Goal: Task Accomplishment & Management: Use online tool/utility

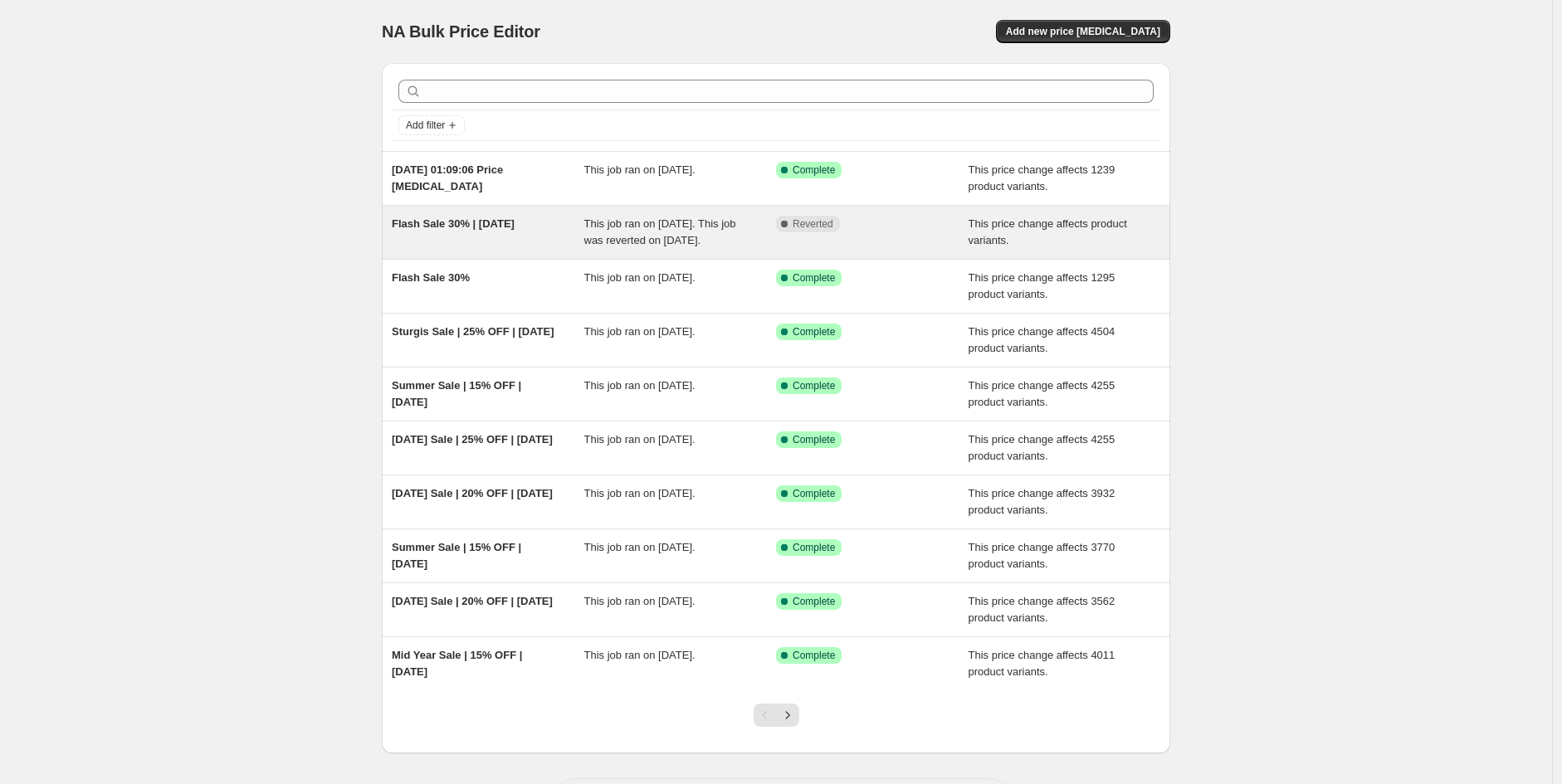
click at [492, 244] on div "Flash Sale 30% | [DATE]" at bounding box center [488, 233] width 192 height 33
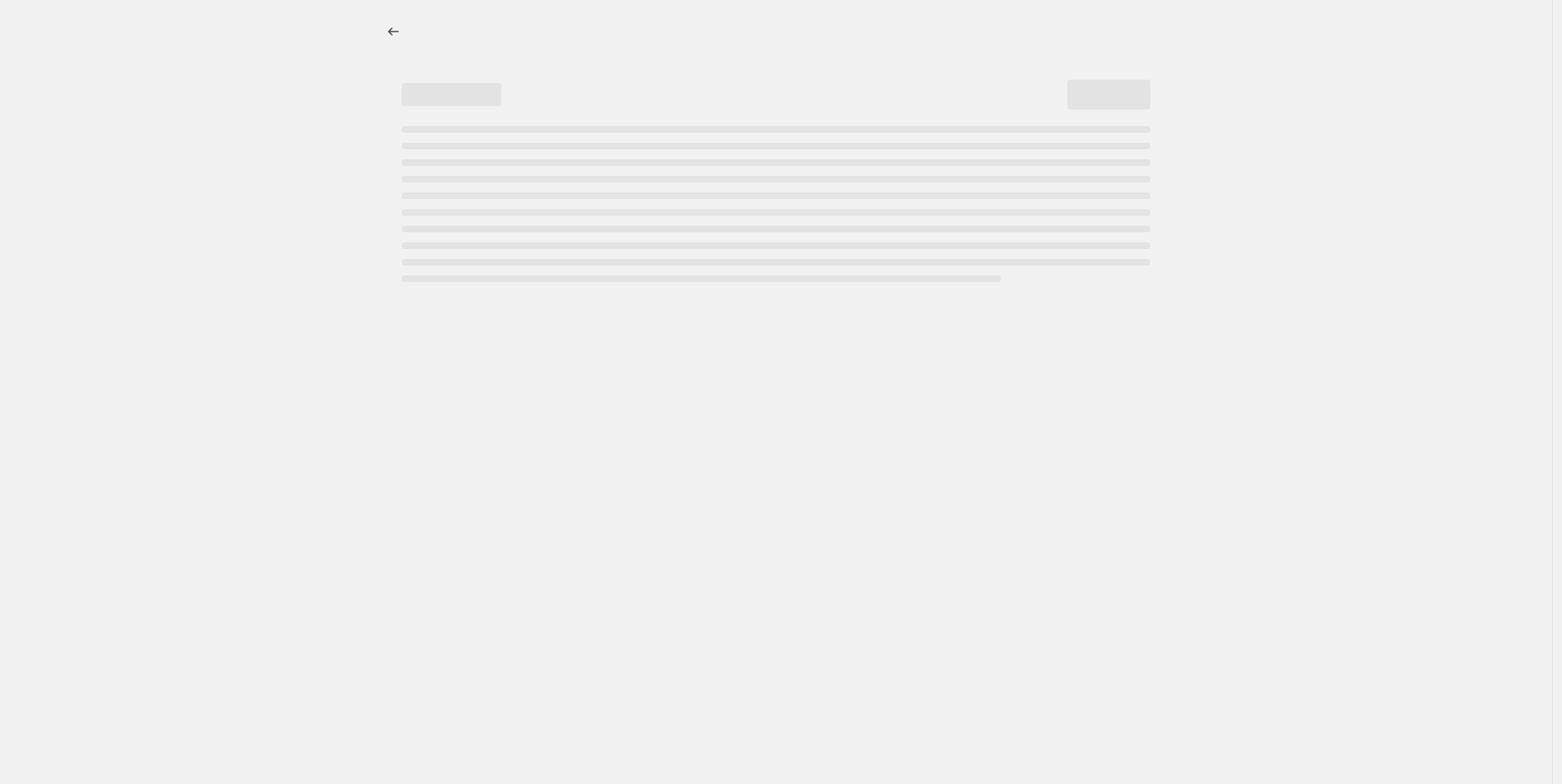
select select "pcap"
select select "no_change"
select select "tag"
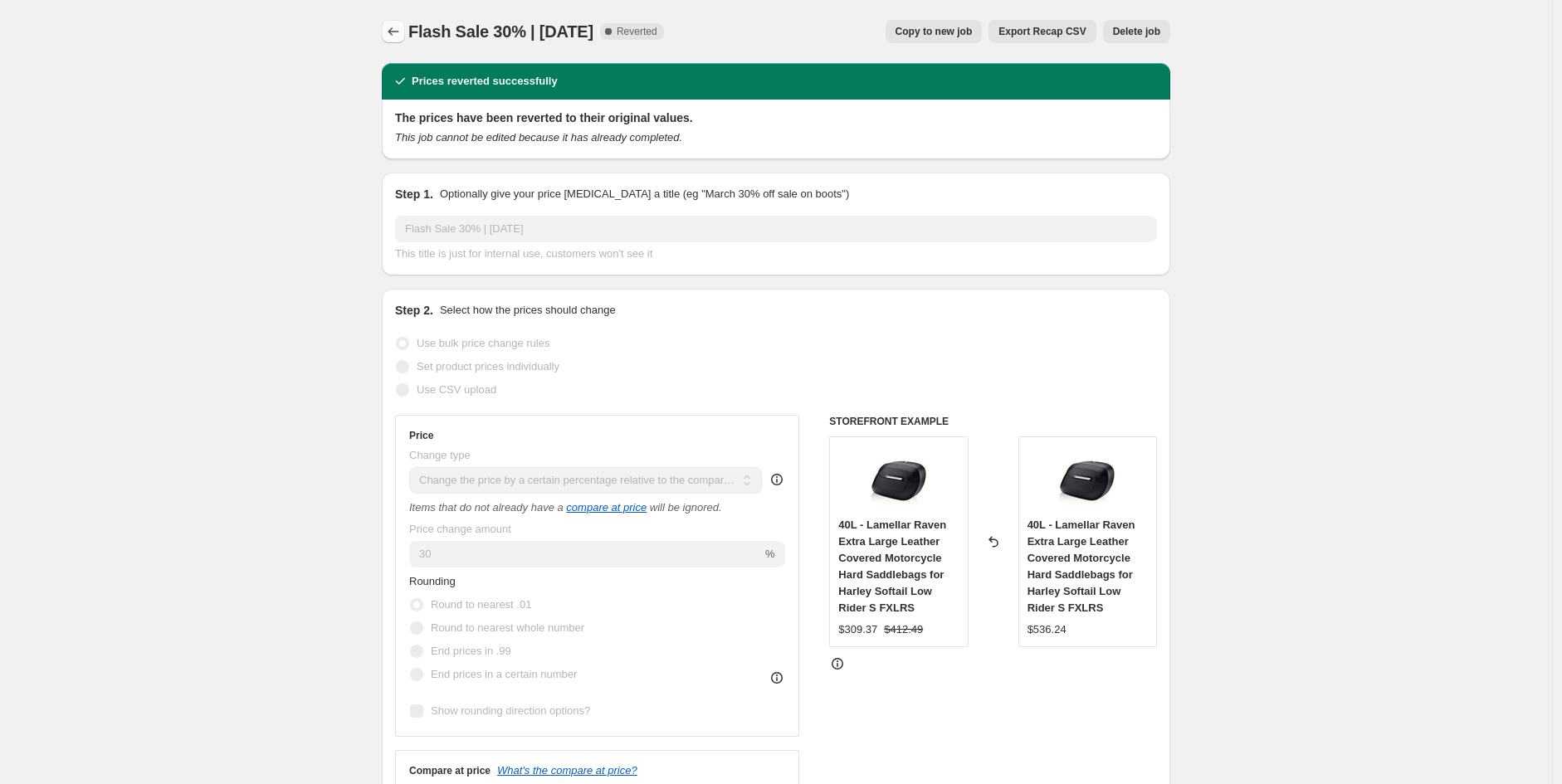
click at [391, 26] on icon "Price change jobs" at bounding box center [393, 31] width 17 height 17
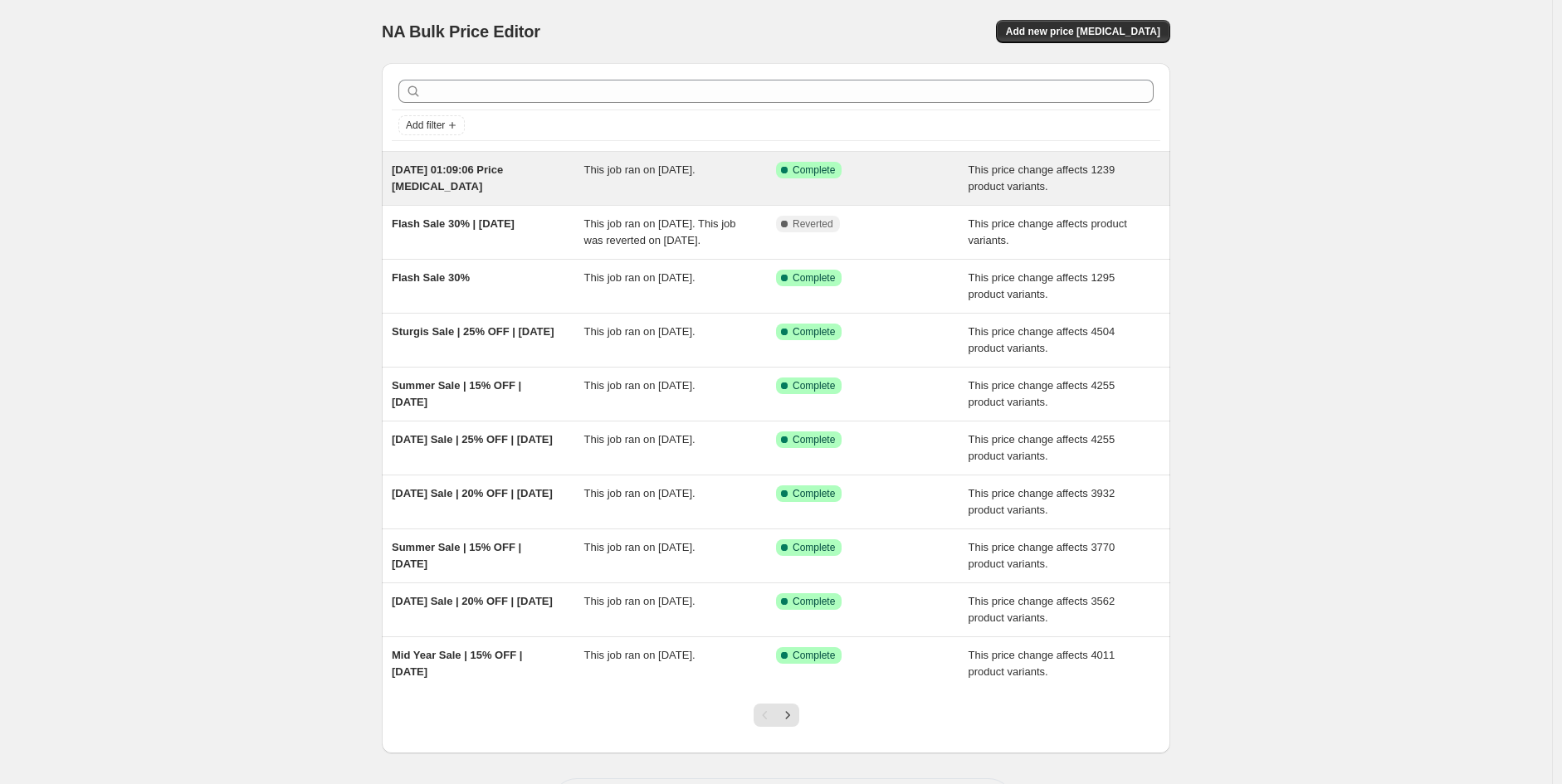
click at [551, 185] on div "[DATE] 01:09:06 Price [MEDICAL_DATA]" at bounding box center [488, 179] width 192 height 33
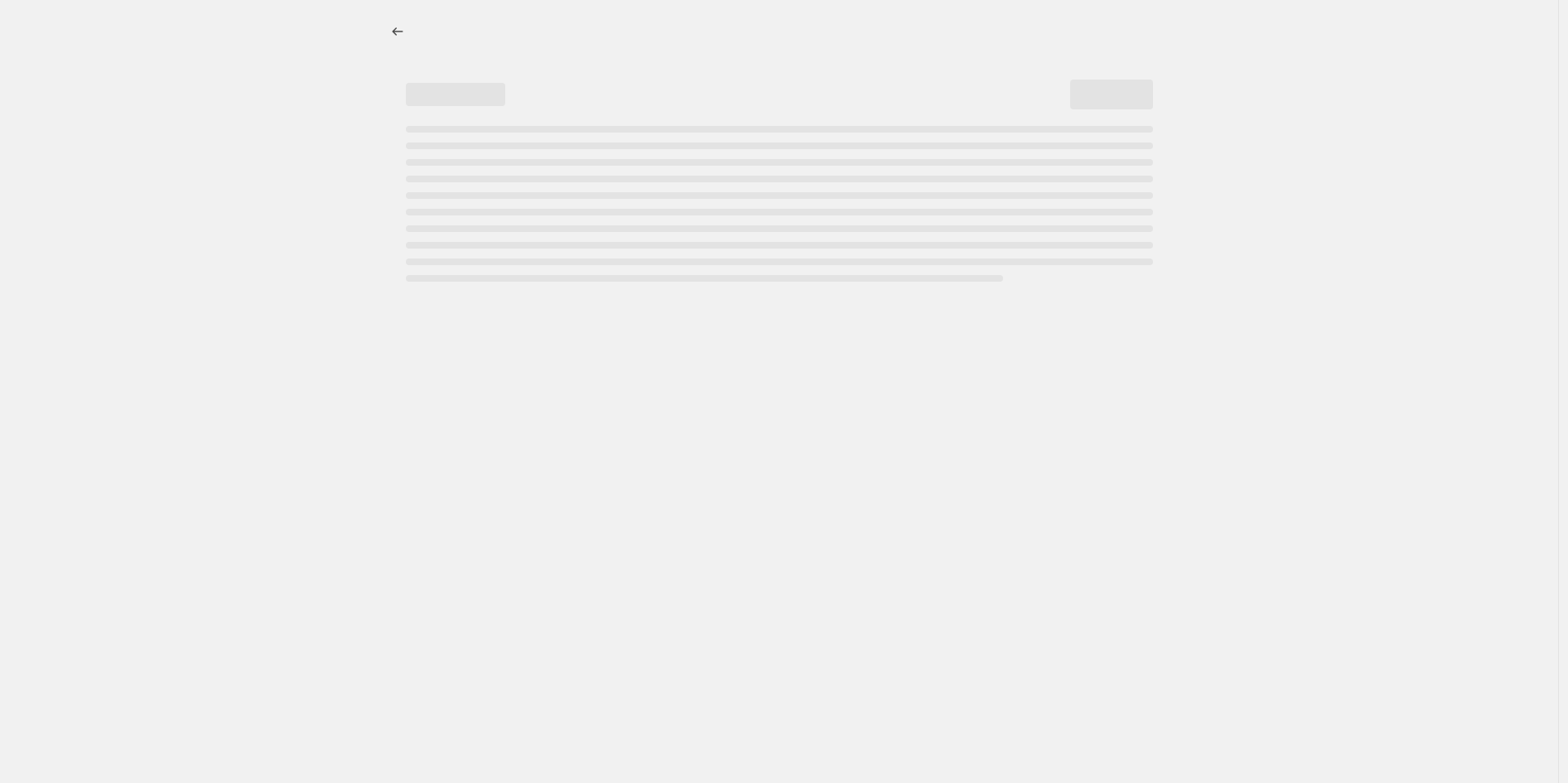
select select "pcap"
select select "no_change"
select select "tag"
